Goal: Task Accomplishment & Management: Use online tool/utility

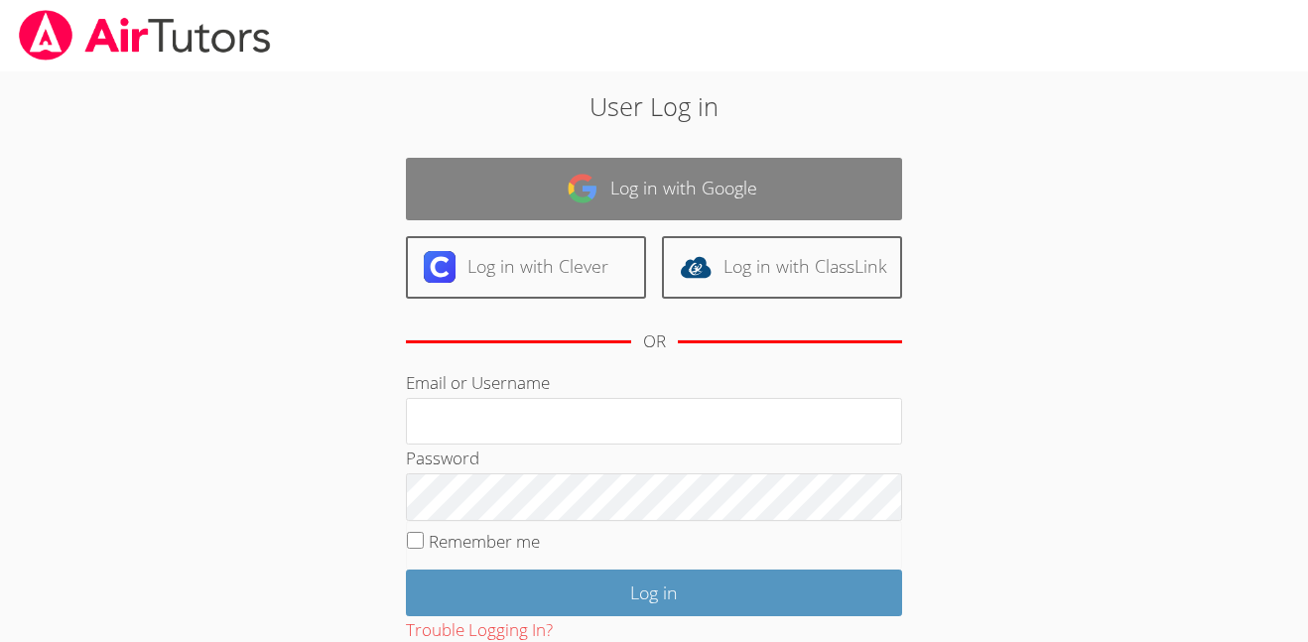
click at [716, 200] on link "Log in with Google" at bounding box center [654, 189] width 496 height 63
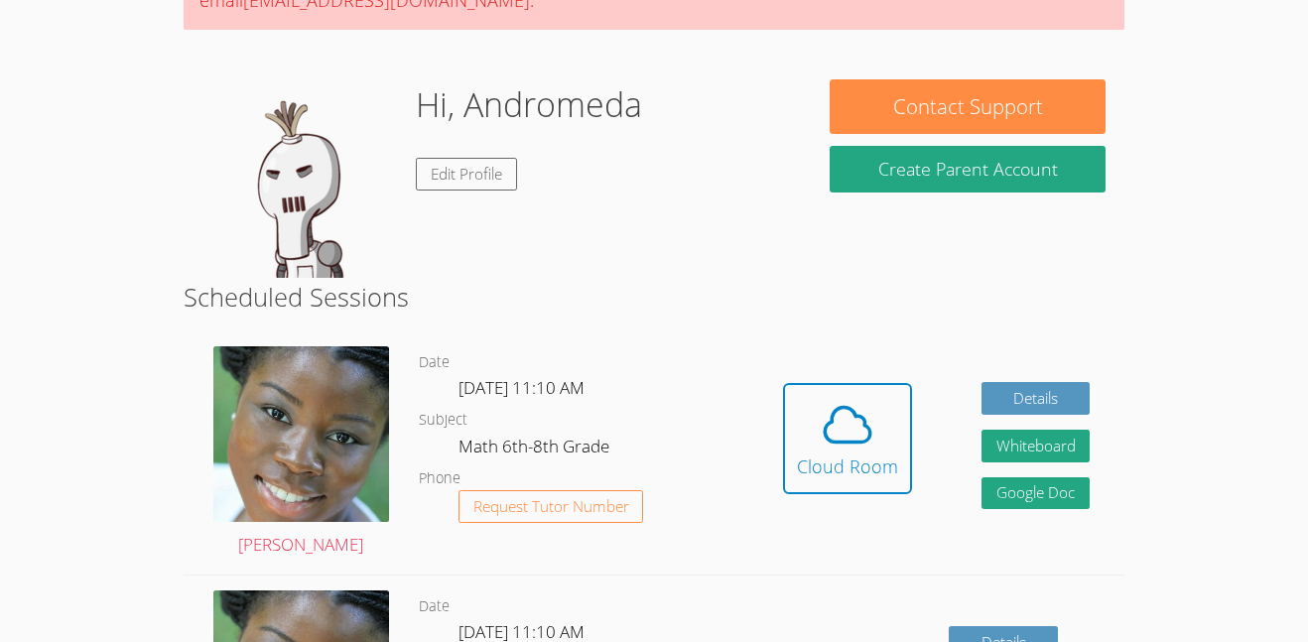
scroll to position [243, 0]
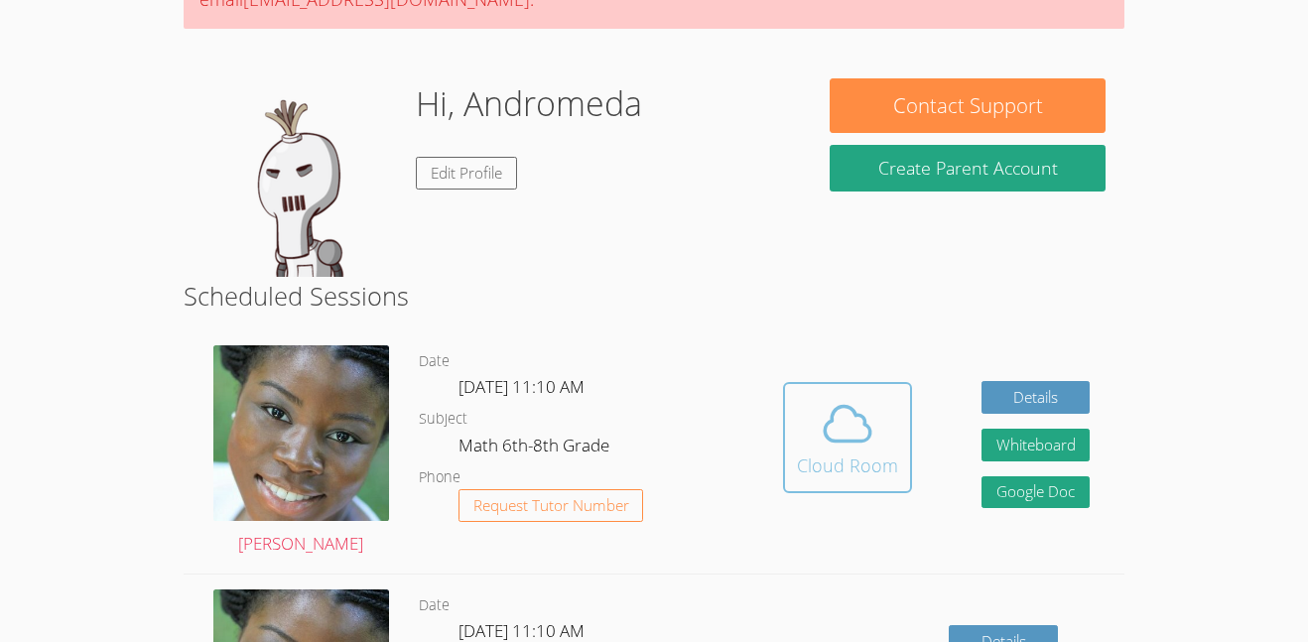
click at [867, 441] on icon at bounding box center [848, 424] width 56 height 56
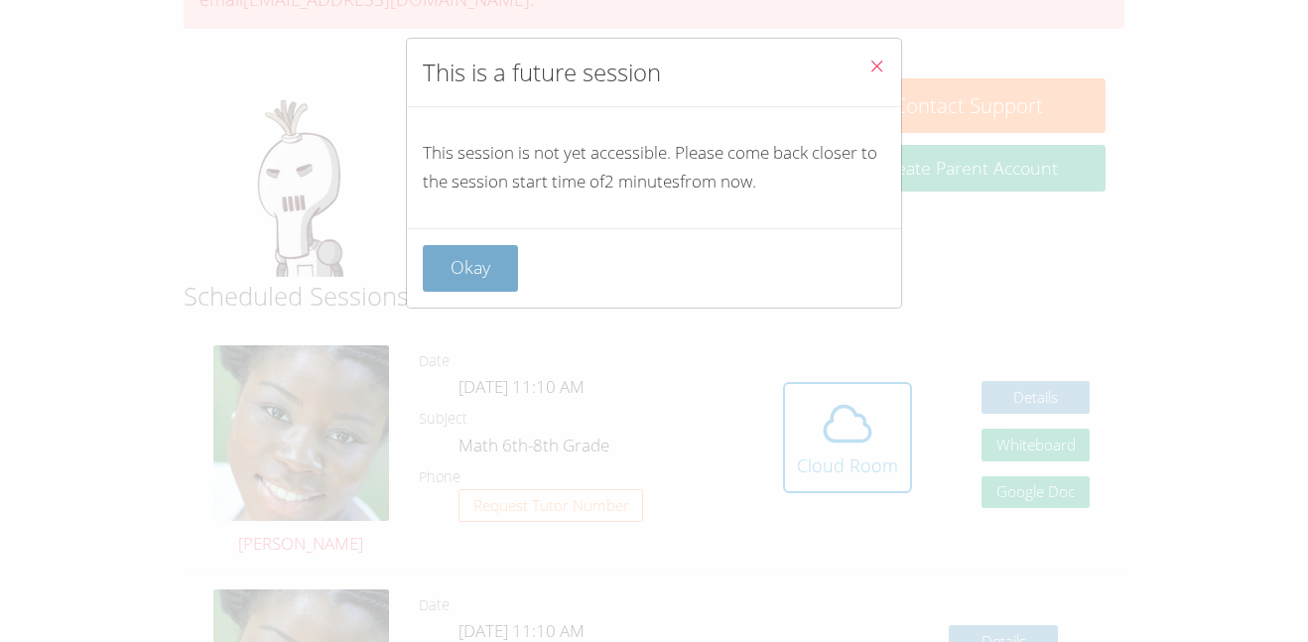
click at [474, 269] on button "Okay" at bounding box center [470, 268] width 95 height 47
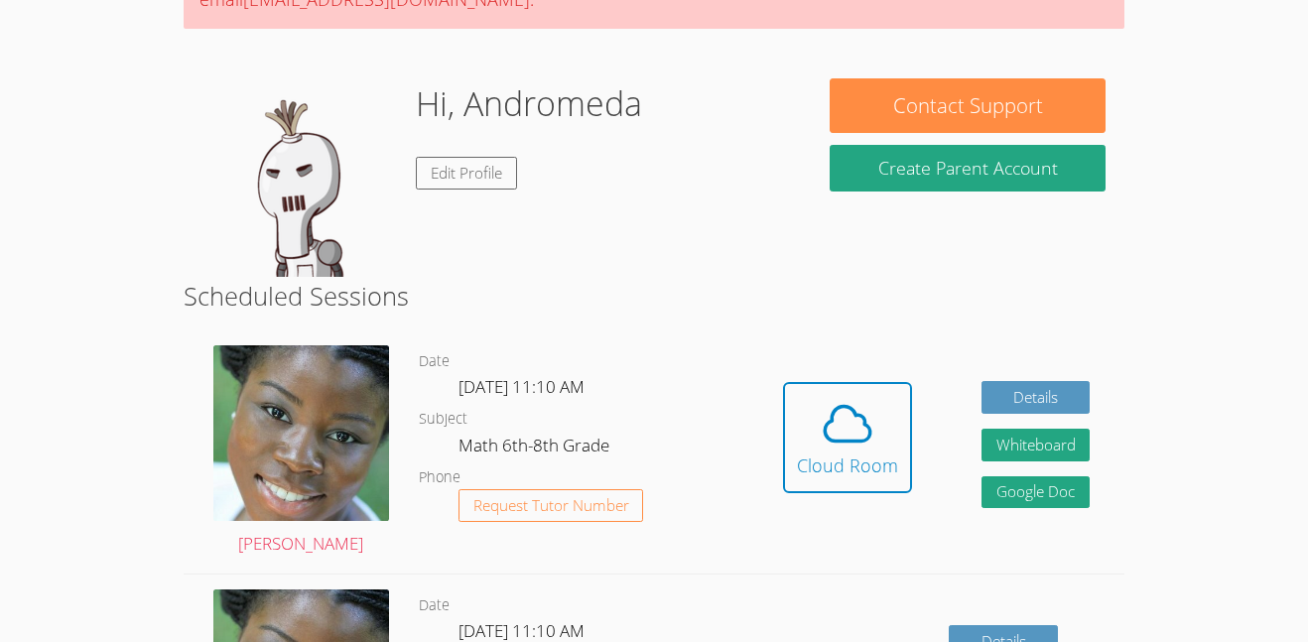
click at [474, 269] on div "Hi, Andromeda Edit Profile" at bounding box center [529, 177] width 226 height 198
click at [877, 473] on div "Cloud Room" at bounding box center [847, 465] width 101 height 28
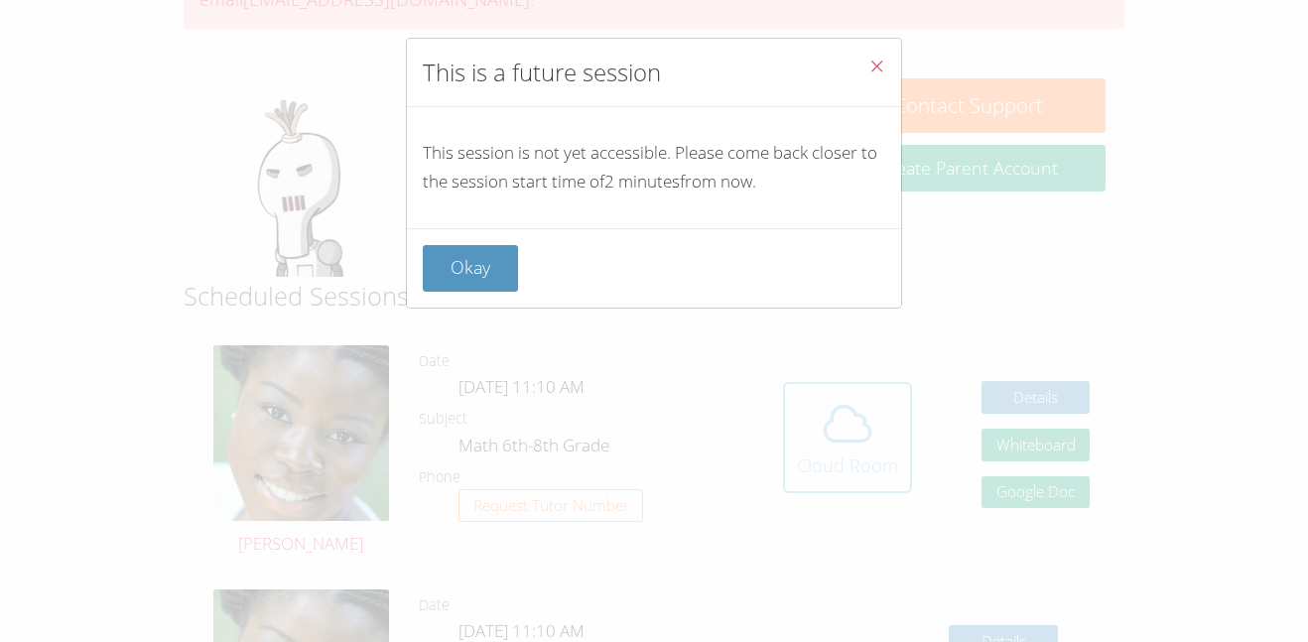
click at [877, 473] on div "This is a future session This session is not yet accessible. Please come back c…" at bounding box center [654, 321] width 1308 height 642
click at [885, 68] on button "Close" at bounding box center [876, 69] width 49 height 61
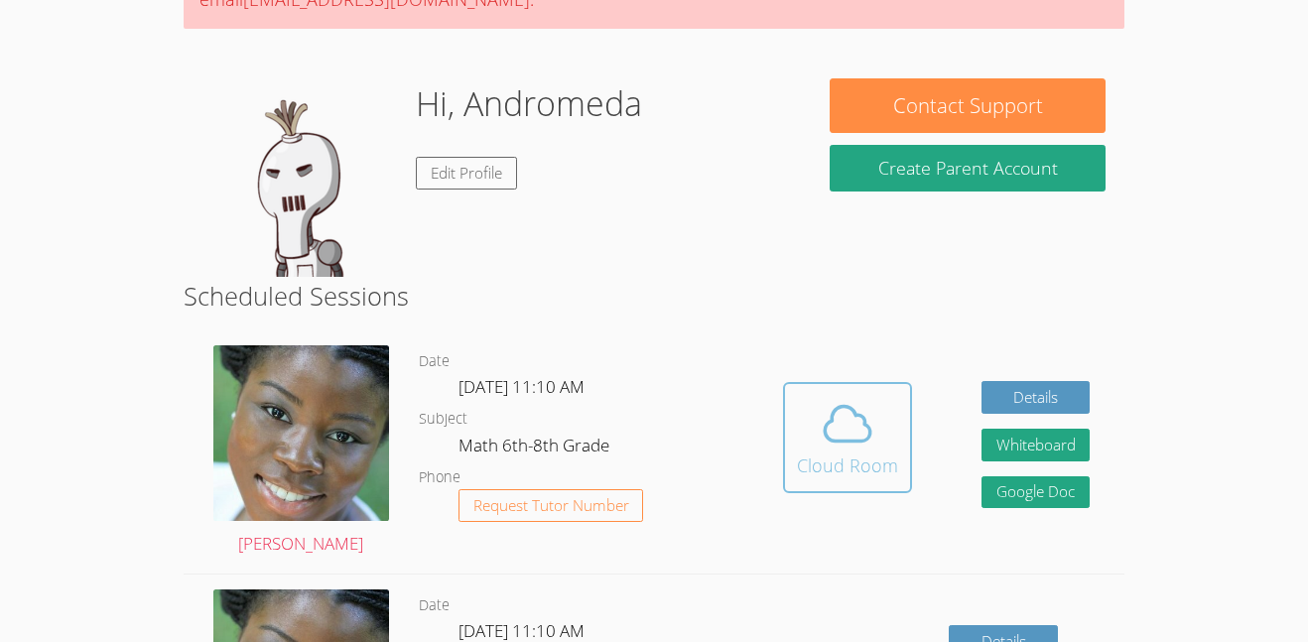
click at [882, 423] on span at bounding box center [847, 424] width 101 height 56
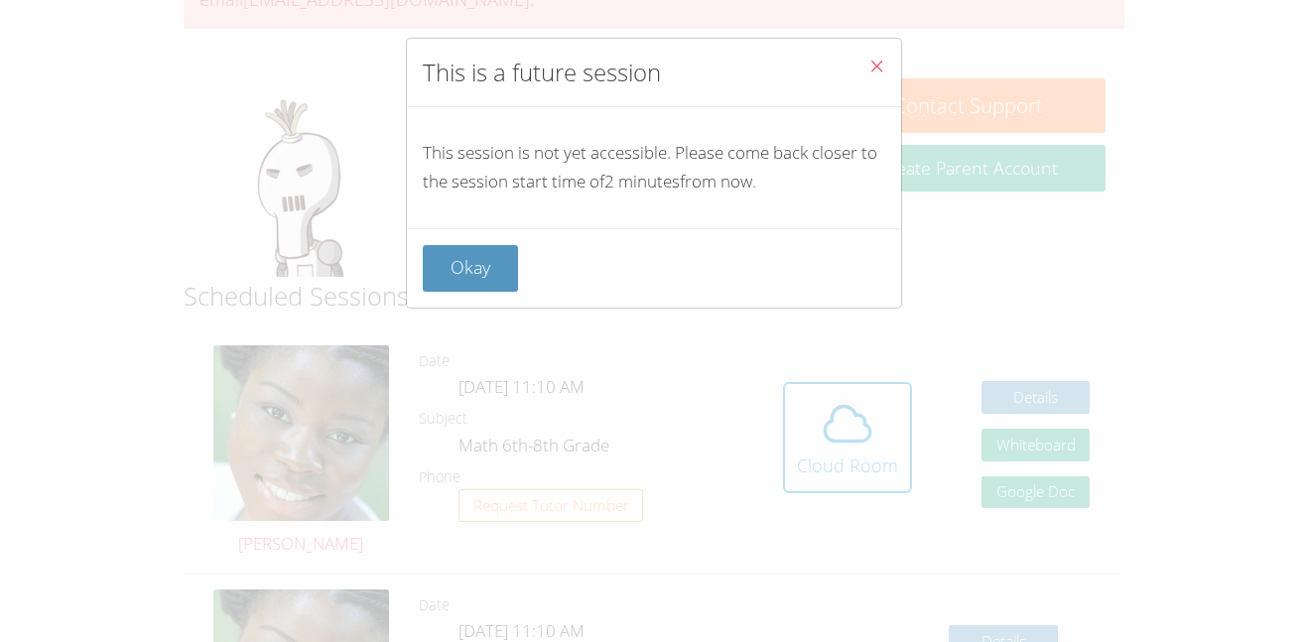
click at [864, 66] on button "Close" at bounding box center [876, 69] width 49 height 61
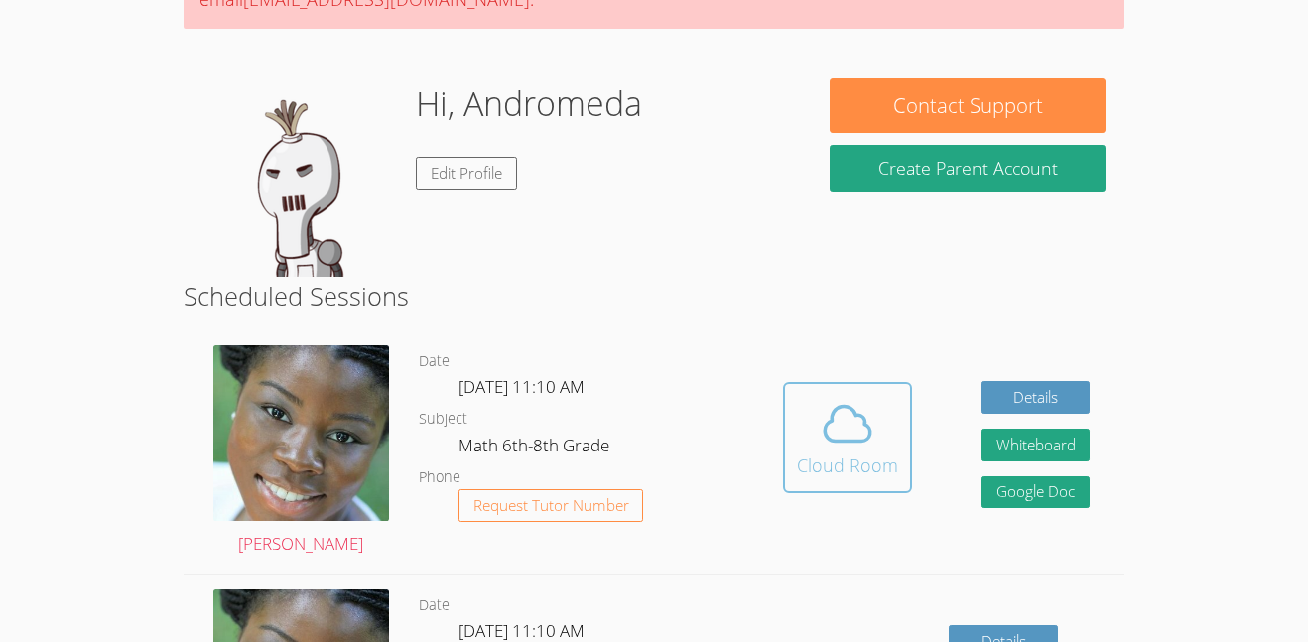
click at [868, 444] on icon at bounding box center [848, 424] width 56 height 56
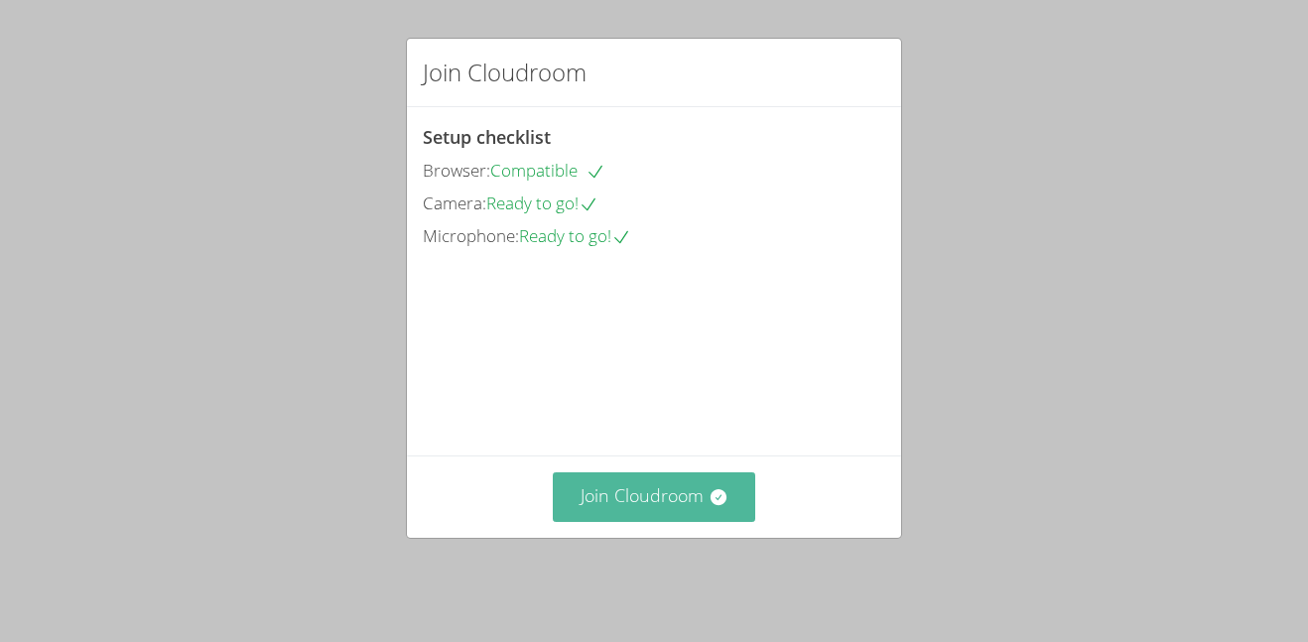
click at [651, 510] on button "Join Cloudroom" at bounding box center [654, 496] width 203 height 49
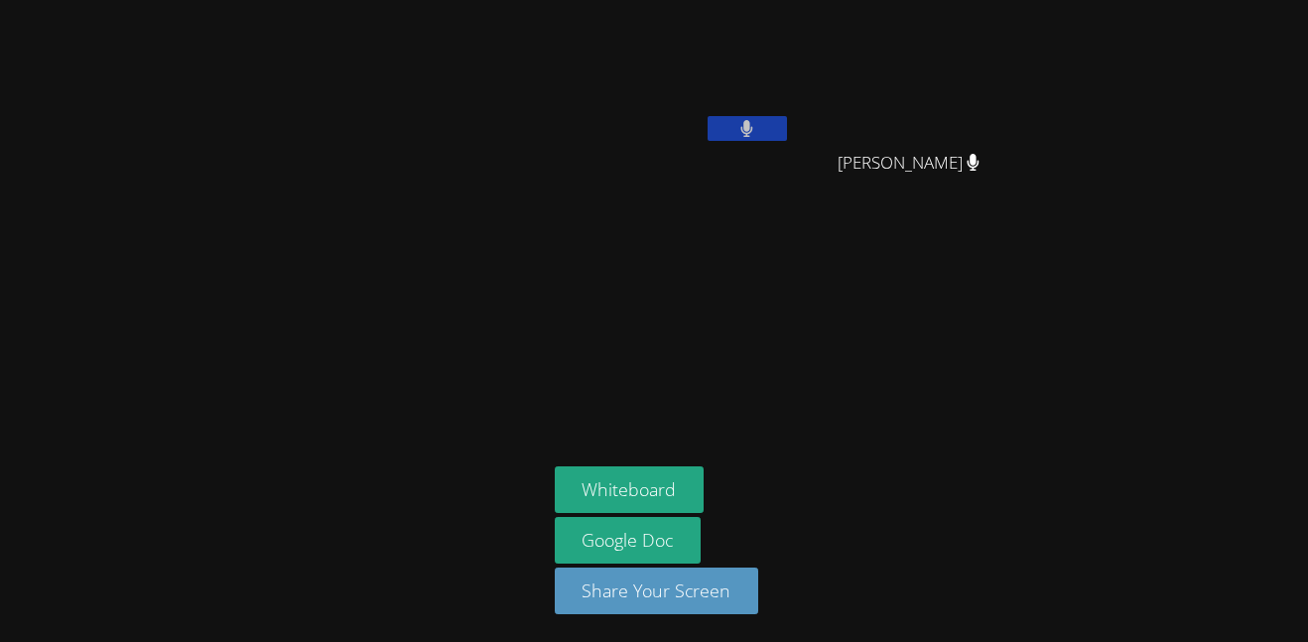
click at [747, 139] on button at bounding box center [746, 128] width 79 height 25
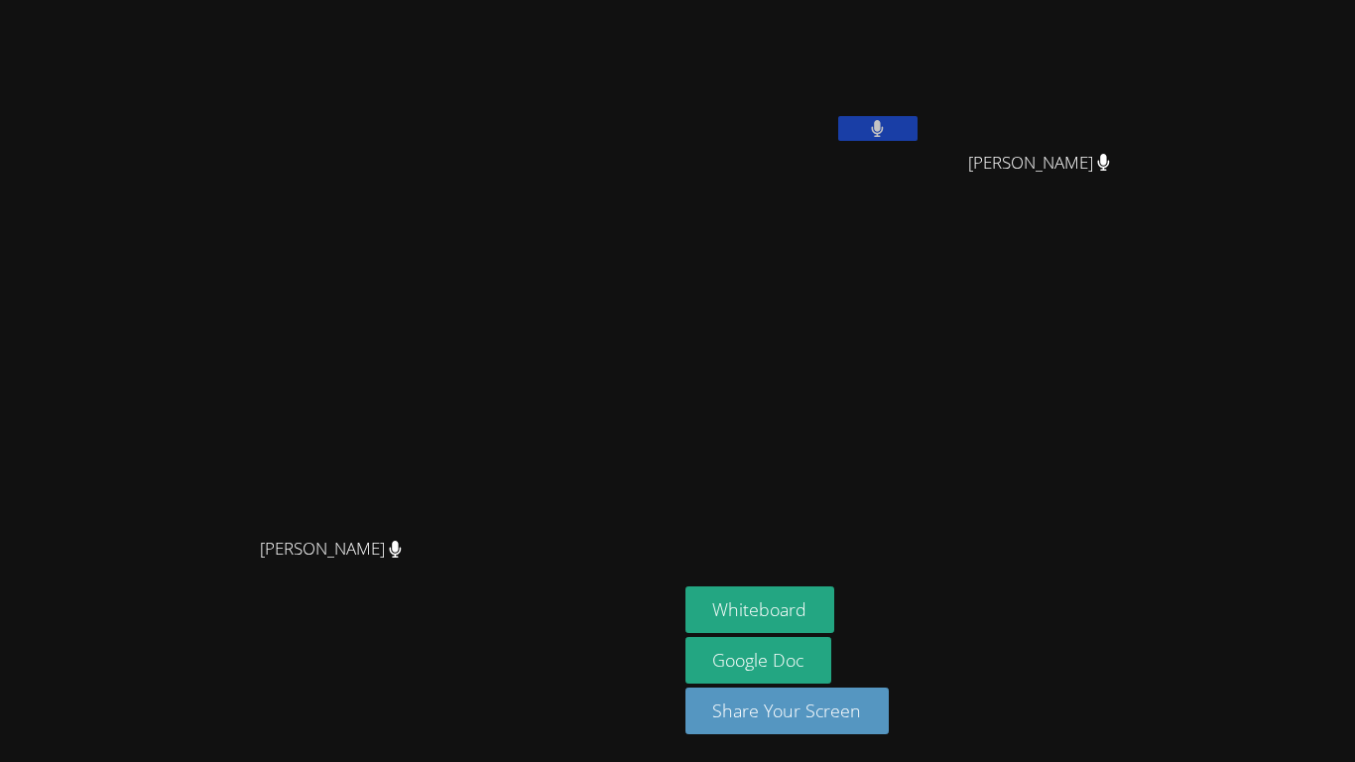
click at [904, 139] on button at bounding box center [877, 128] width 79 height 25
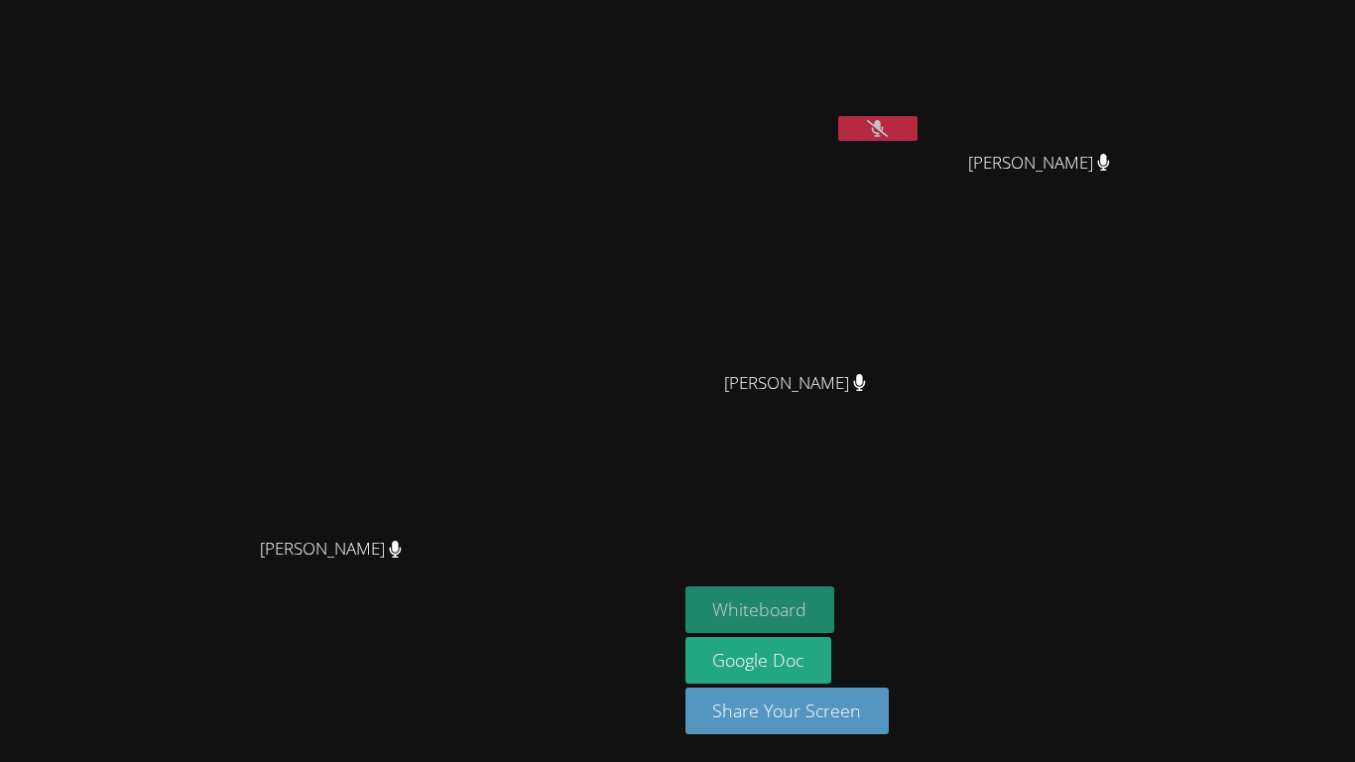
click at [835, 597] on button "Whiteboard" at bounding box center [761, 609] width 150 height 47
click at [918, 132] on button at bounding box center [877, 128] width 79 height 25
click at [888, 125] on icon at bounding box center [877, 128] width 21 height 17
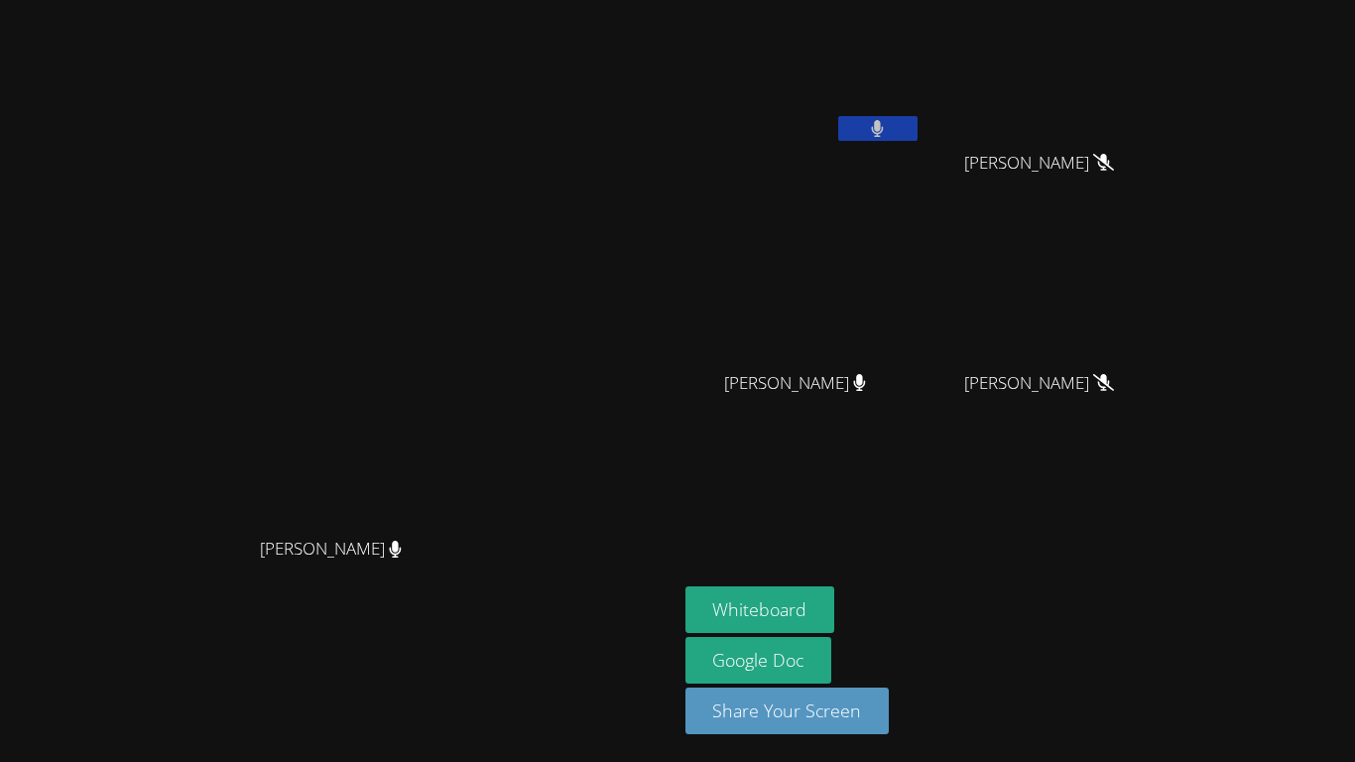
click at [922, 110] on video at bounding box center [804, 74] width 236 height 133
click at [884, 135] on icon at bounding box center [877, 128] width 13 height 17
